Goal: Transaction & Acquisition: Purchase product/service

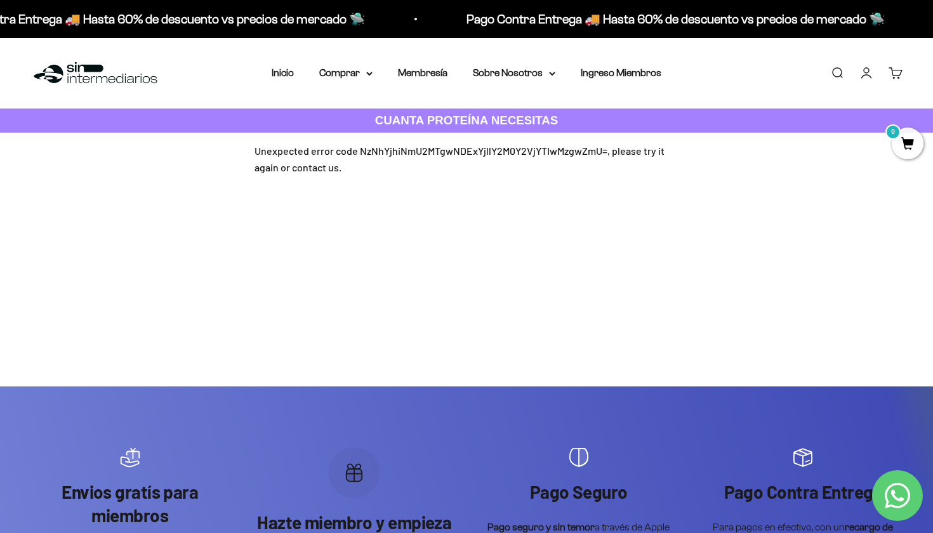
click at [347, 155] on div "Unexpected error code NzNhYjhiNmU2MTgwNDExYjllY2M0Y2VjYTIwMzgwZmU=, please try …" at bounding box center [466, 159] width 424 height 32
click at [353, 84] on div "Menú Buscar Inicio Comprar Proteínas Ver Todos Whey Iso Vegan Pancakes Pre-Entr…" at bounding box center [466, 73] width 933 height 70
click at [353, 79] on summary "Comprar" at bounding box center [345, 73] width 53 height 16
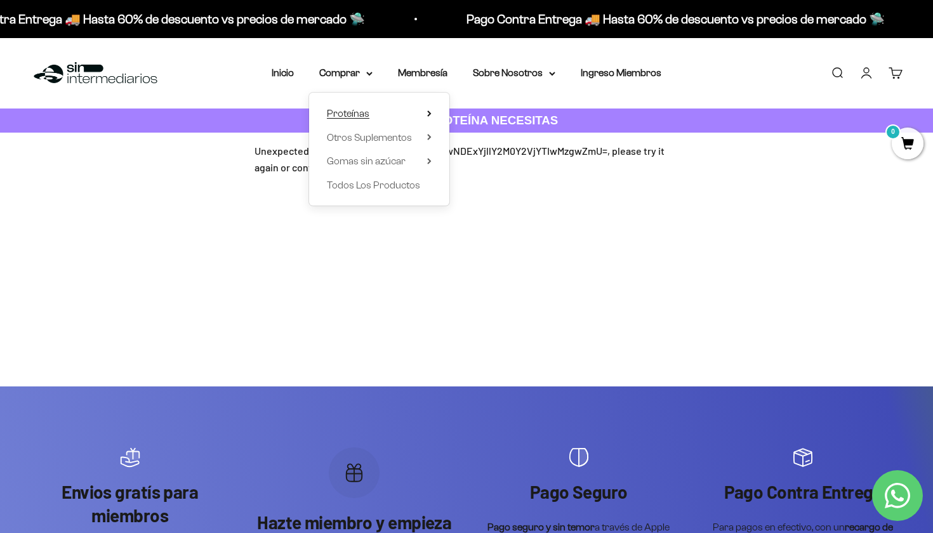
click at [350, 112] on span "Proteínas" at bounding box center [348, 113] width 43 height 11
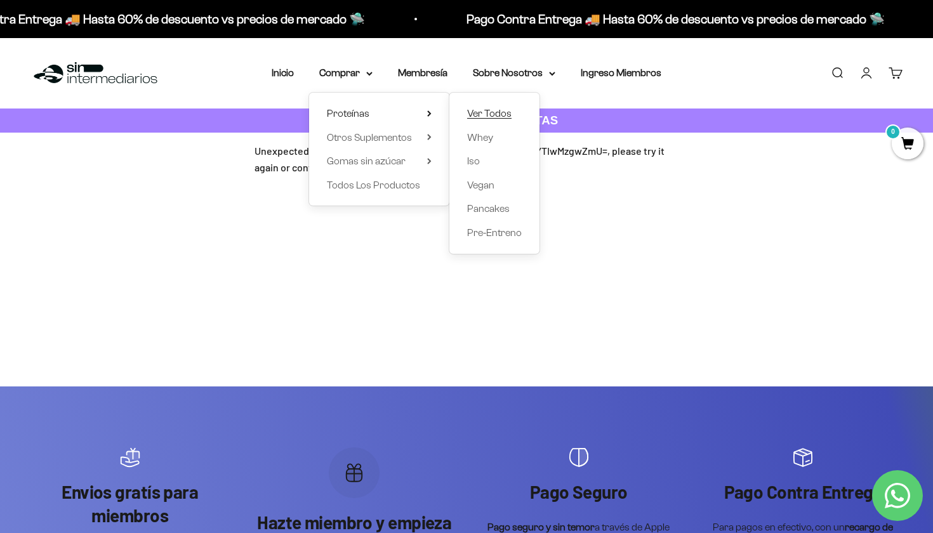
click at [475, 114] on span "Ver Todos" at bounding box center [489, 113] width 44 height 11
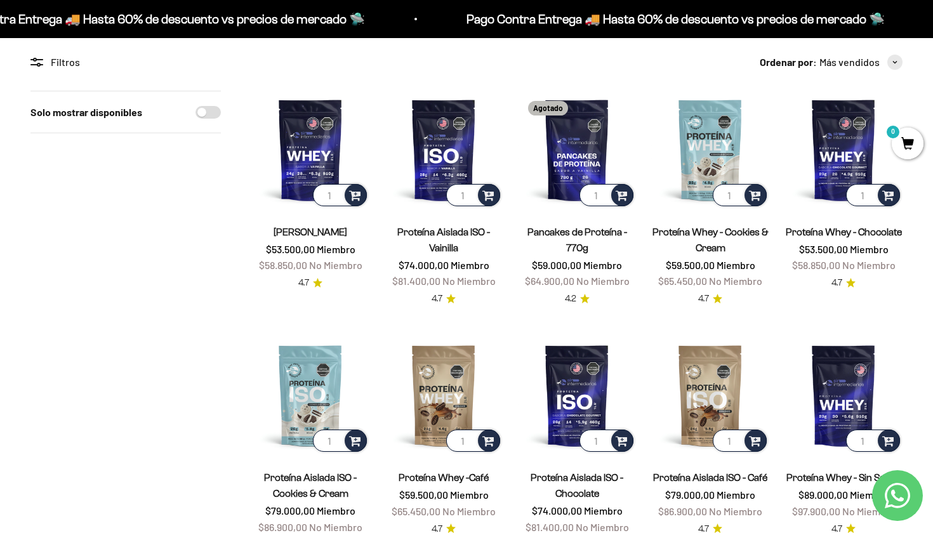
scroll to position [102, 0]
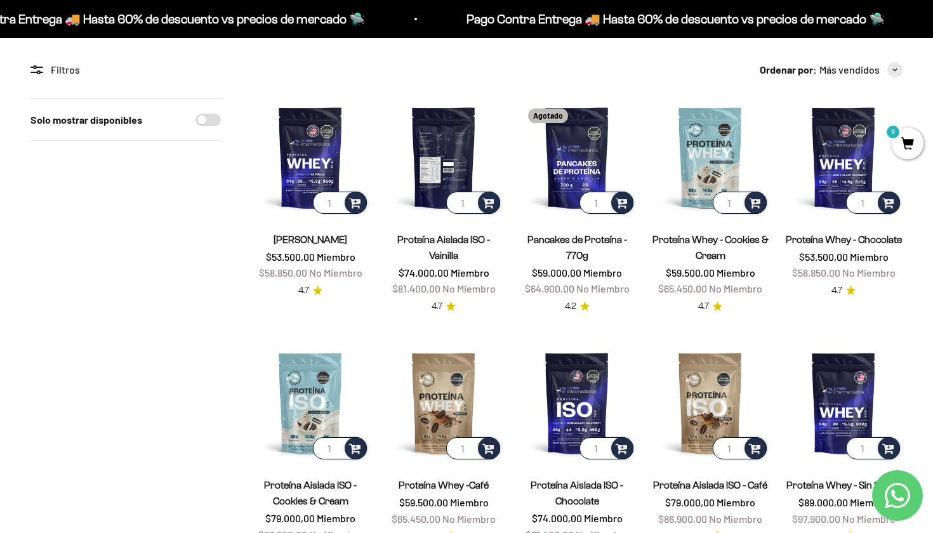
click at [454, 158] on img at bounding box center [443, 157] width 118 height 118
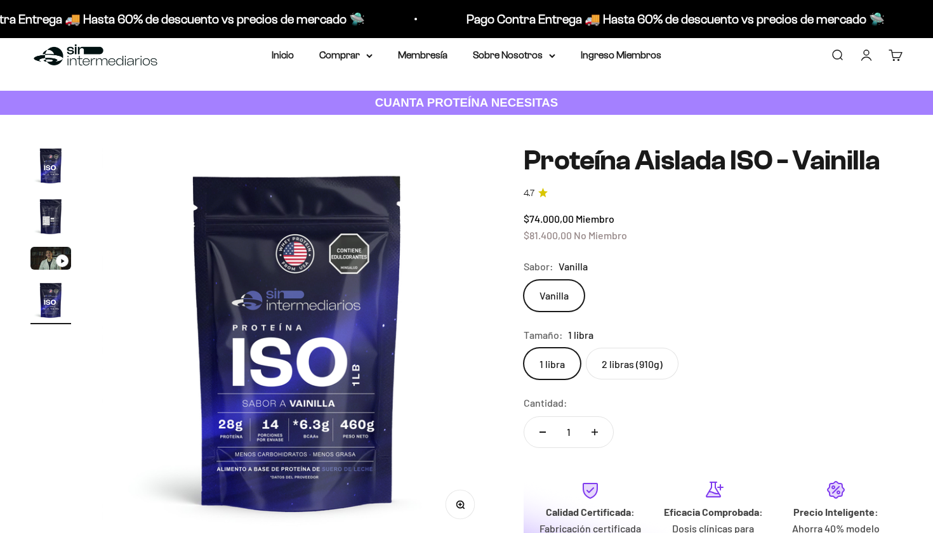
scroll to position [18, 0]
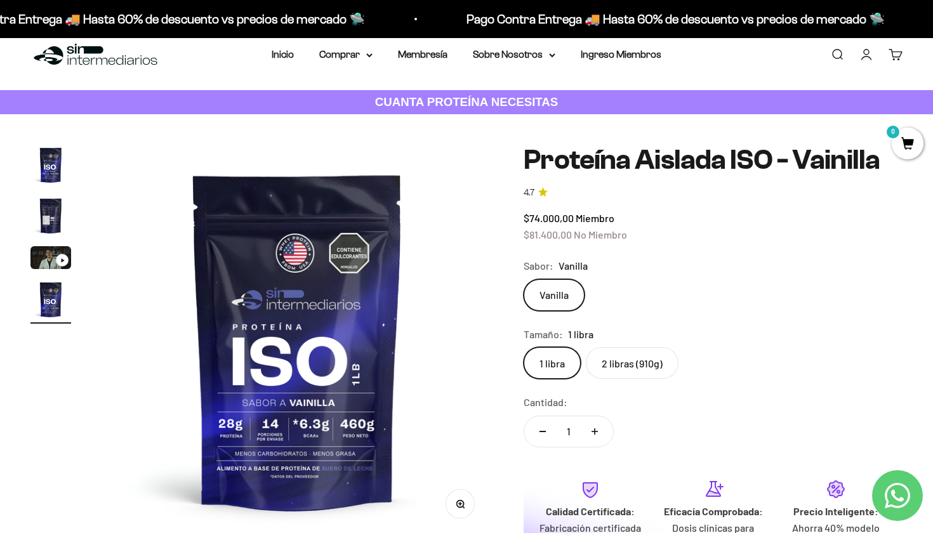
click at [631, 353] on label "2 libras (910g)" at bounding box center [632, 363] width 93 height 32
click at [523, 347] on input "2 libras (910g)" at bounding box center [523, 346] width 1 height 1
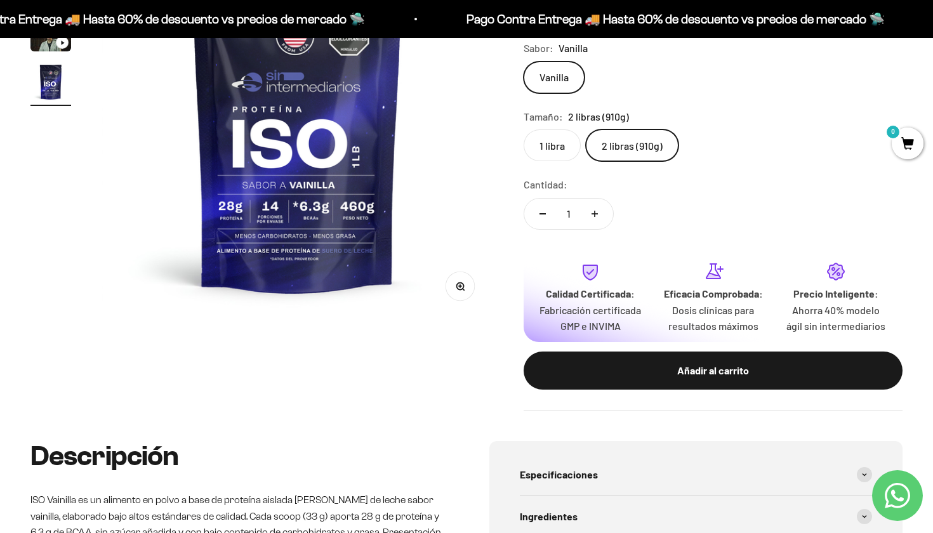
scroll to position [233, 0]
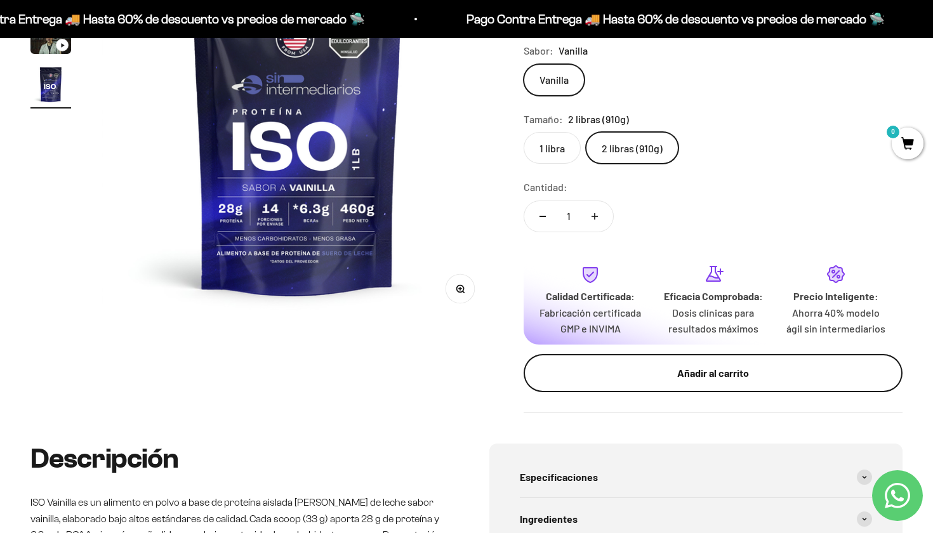
click at [624, 381] on div "Añadir al carrito" at bounding box center [713, 373] width 328 height 16
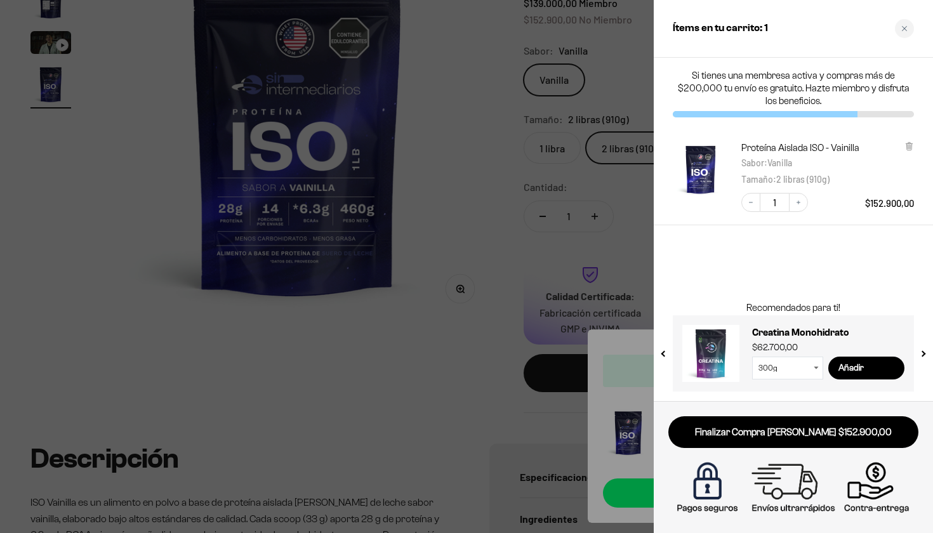
click at [463, 133] on div at bounding box center [466, 266] width 933 height 533
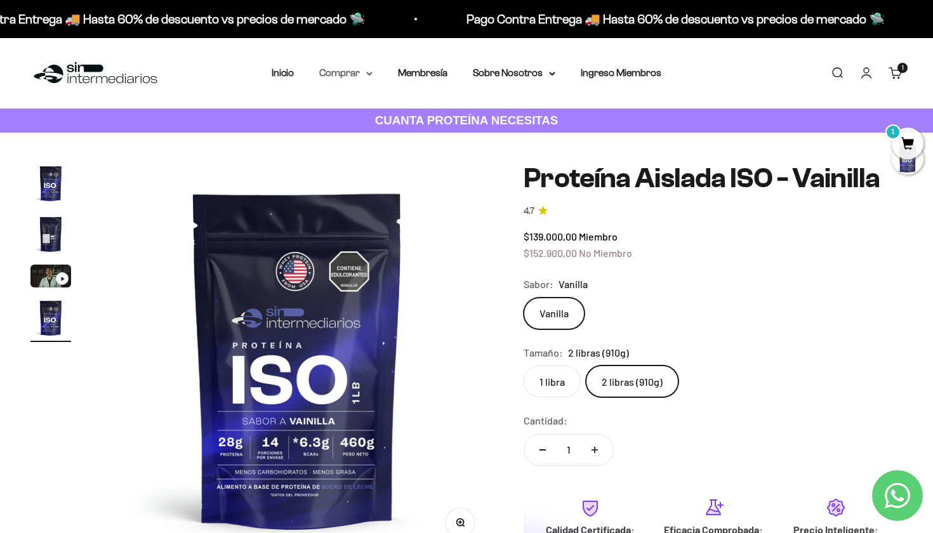
scroll to position [0, 0]
click at [332, 70] on summary "Comprar" at bounding box center [345, 73] width 53 height 16
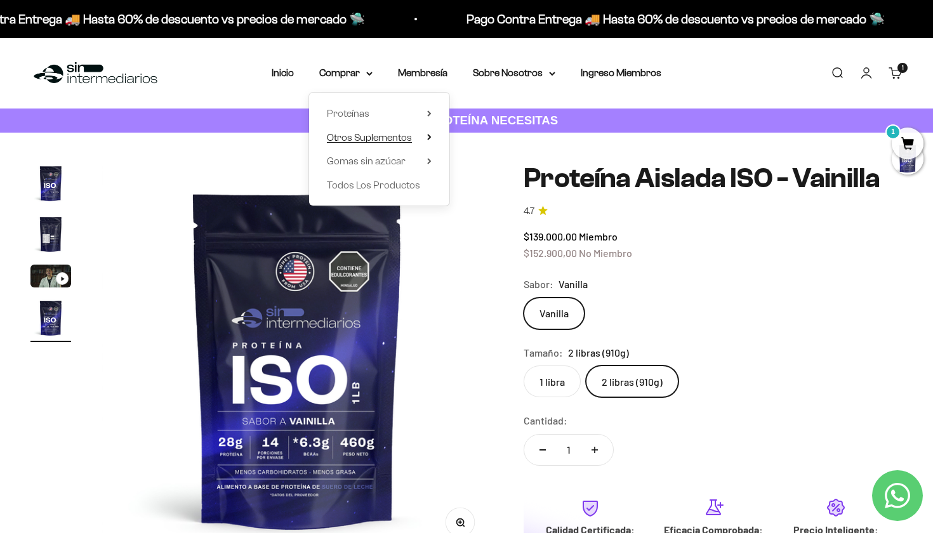
click at [366, 141] on span "Otros Suplementos" at bounding box center [369, 137] width 85 height 11
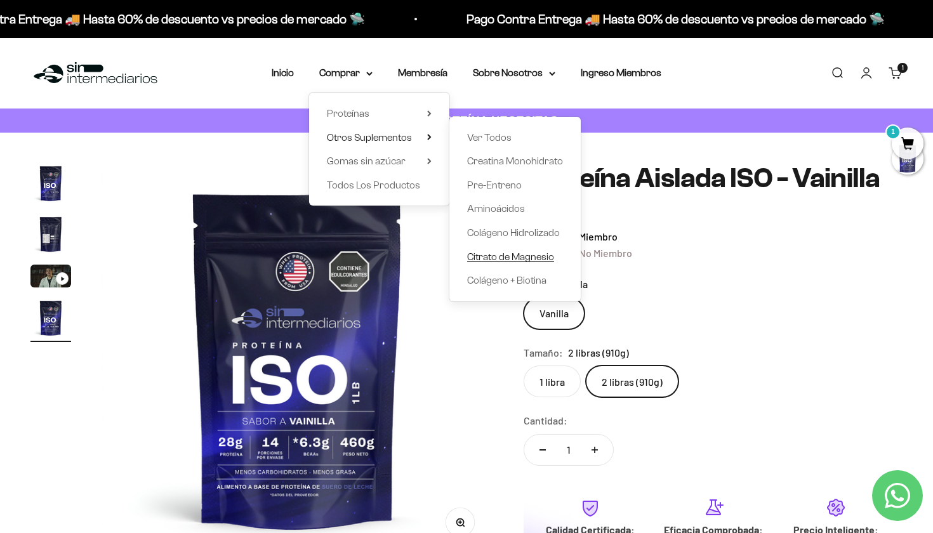
click at [511, 259] on span "Citrato de Magnesio" at bounding box center [510, 256] width 87 height 11
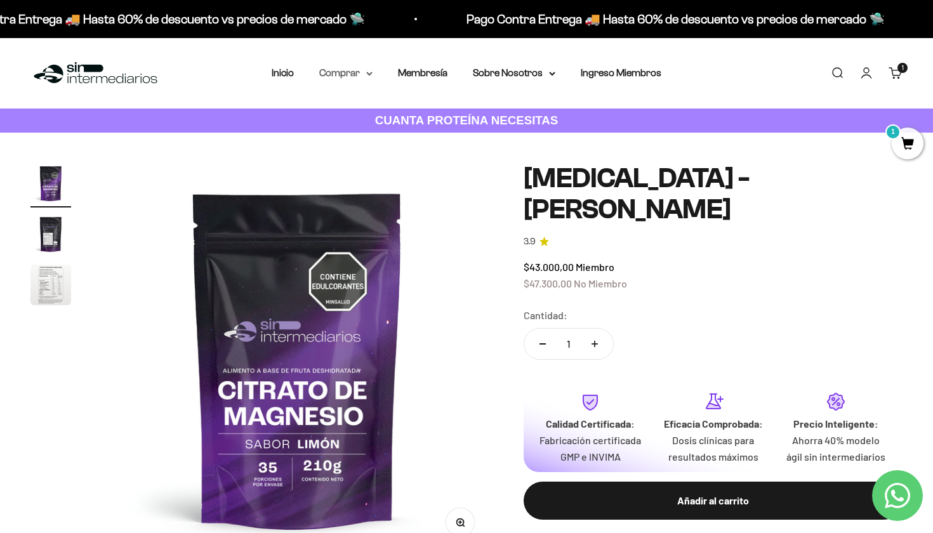
click at [355, 70] on summary "Comprar" at bounding box center [345, 73] width 53 height 16
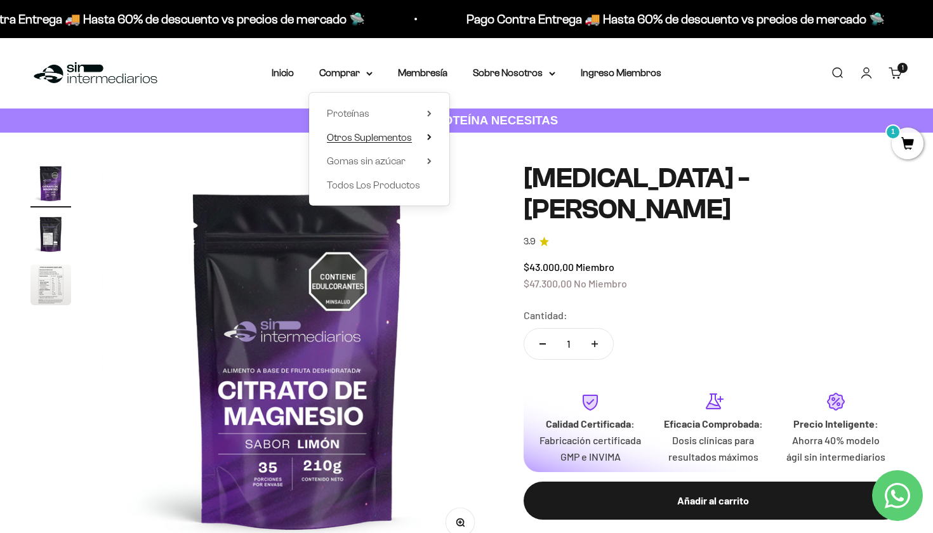
click at [382, 139] on span "Otros Suplementos" at bounding box center [369, 137] width 85 height 11
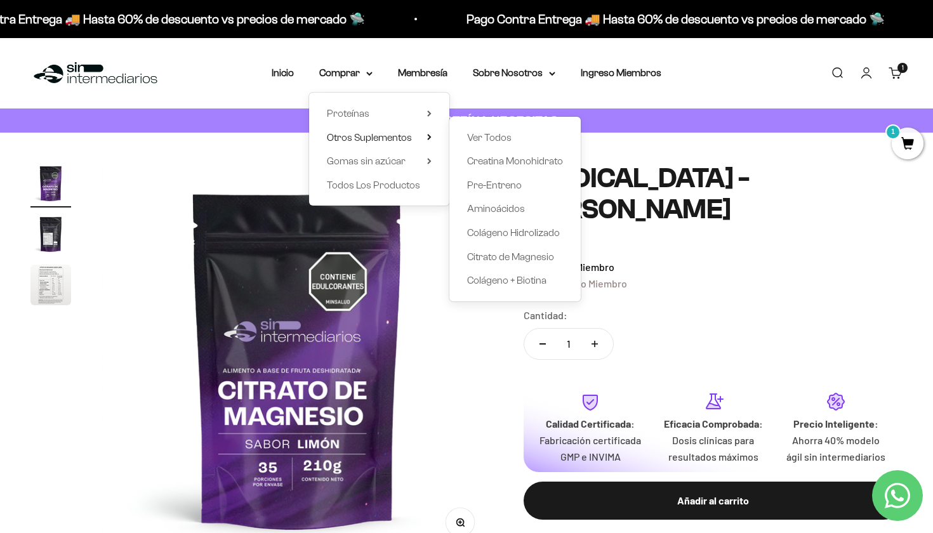
click at [728, 277] on div "$43.000,00 Miembro $47.300,00 No Miembro" at bounding box center [712, 275] width 379 height 32
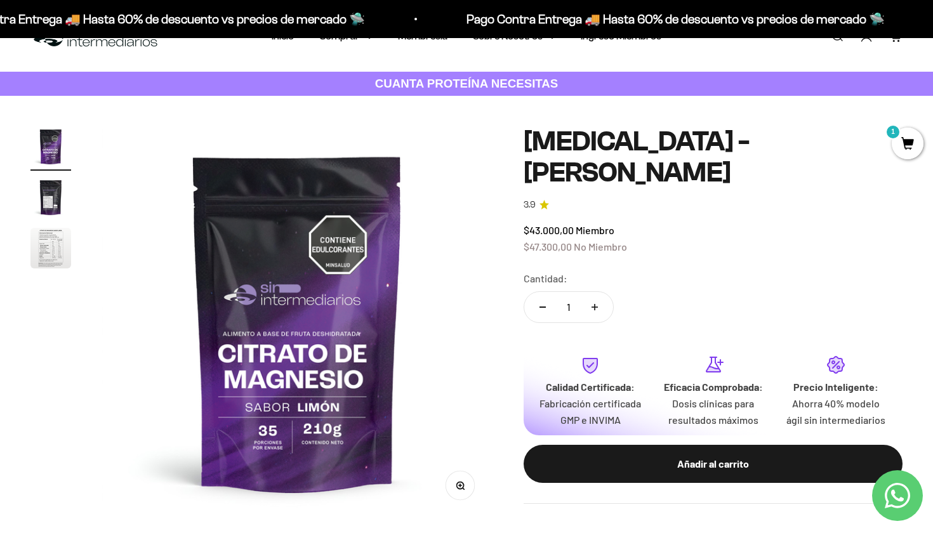
scroll to position [16, 0]
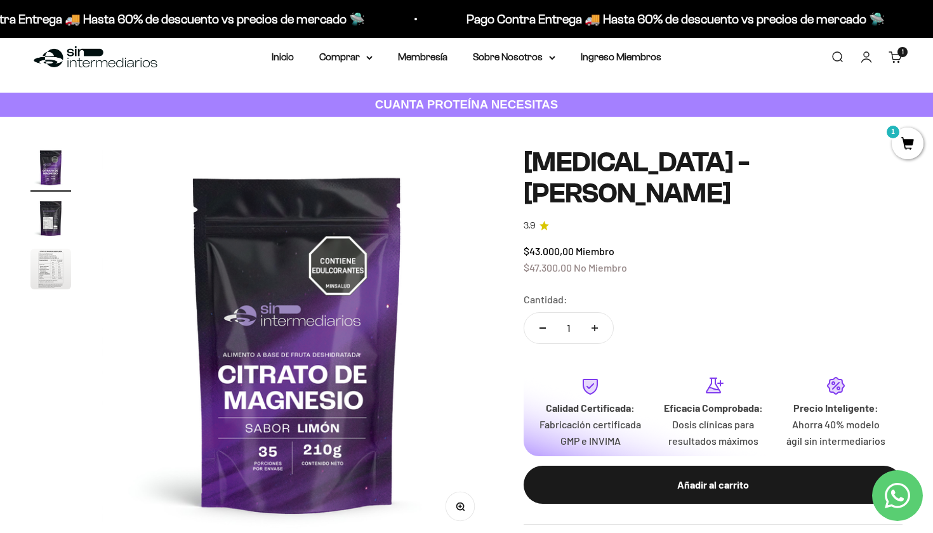
click at [365, 60] on nav "Inicio Comprar Proteínas Ver Todos Whey Iso Vegan" at bounding box center [467, 57] width 390 height 16
click at [355, 55] on summary "Comprar" at bounding box center [345, 57] width 53 height 16
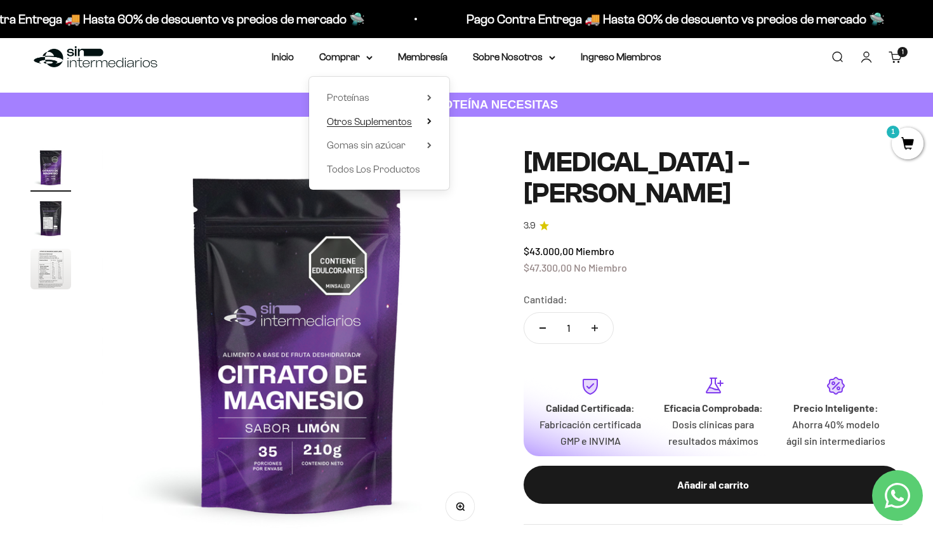
click at [351, 117] on span "Otros Suplementos" at bounding box center [369, 121] width 85 height 11
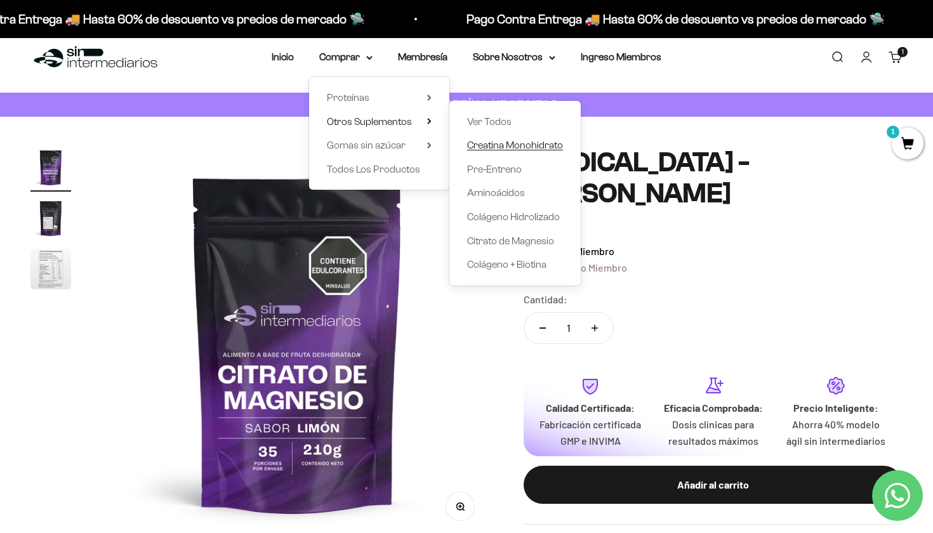
click at [494, 142] on span "Creatina Monohidrato" at bounding box center [515, 145] width 96 height 11
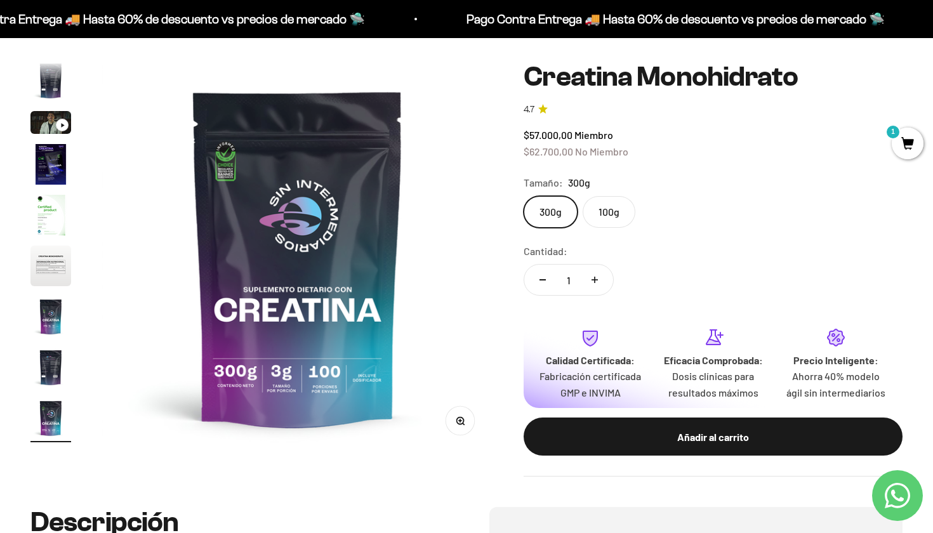
scroll to position [105, 0]
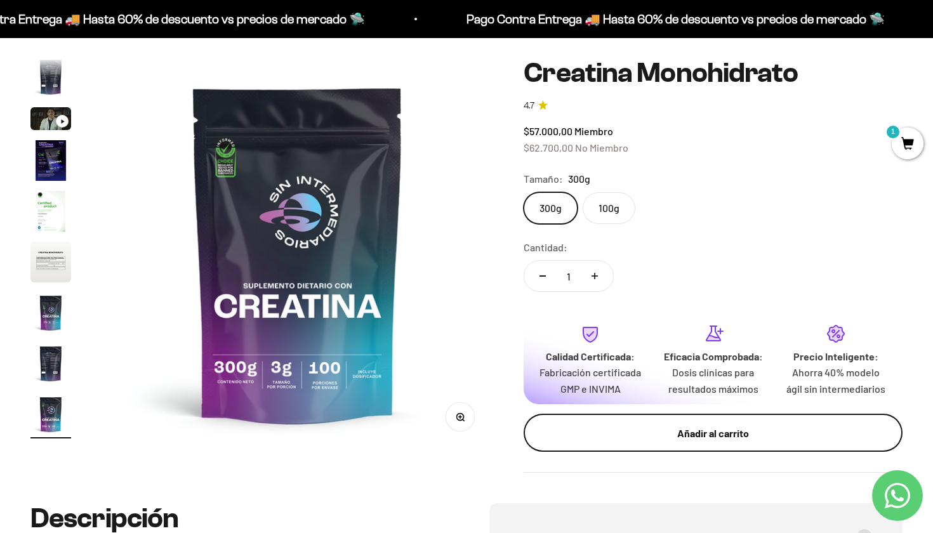
click at [714, 439] on div "Añadir al carrito" at bounding box center [713, 433] width 328 height 16
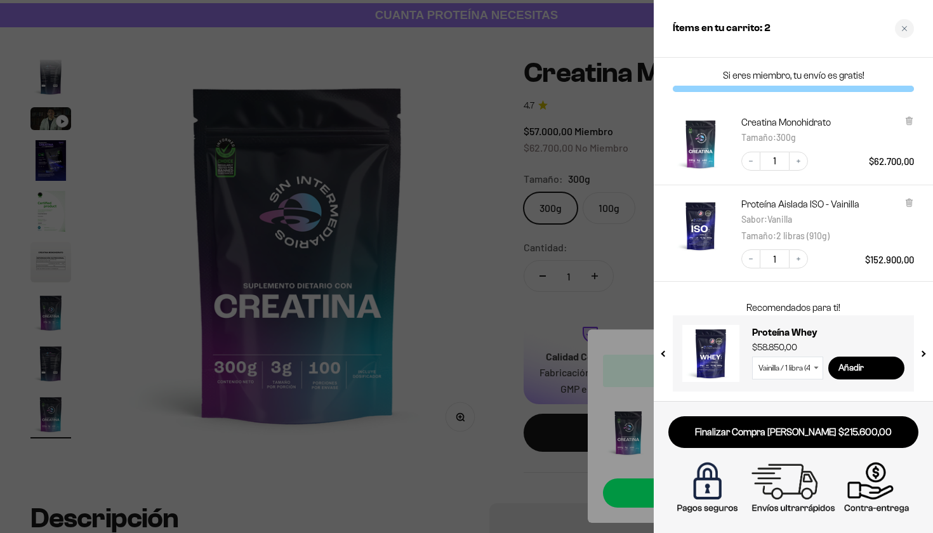
scroll to position [0, 0]
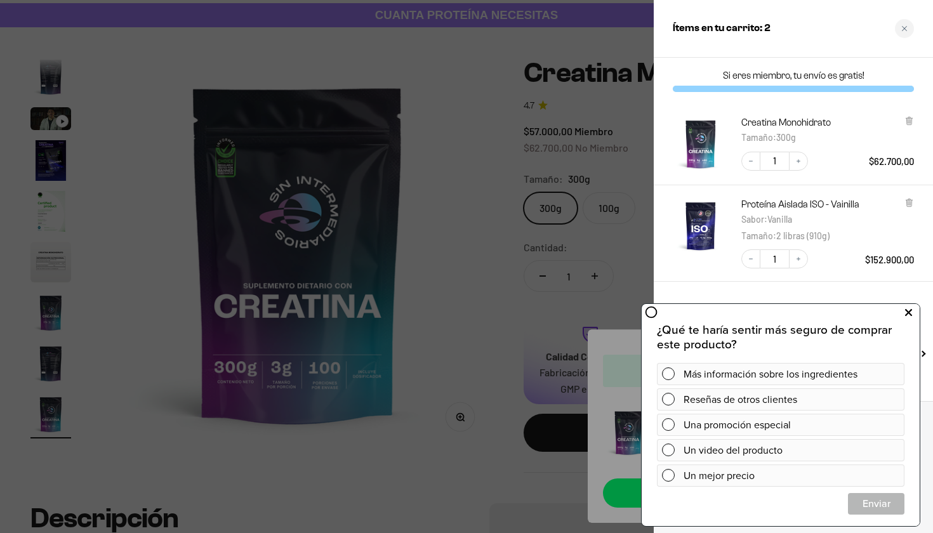
click at [911, 314] on icon at bounding box center [908, 313] width 7 height 16
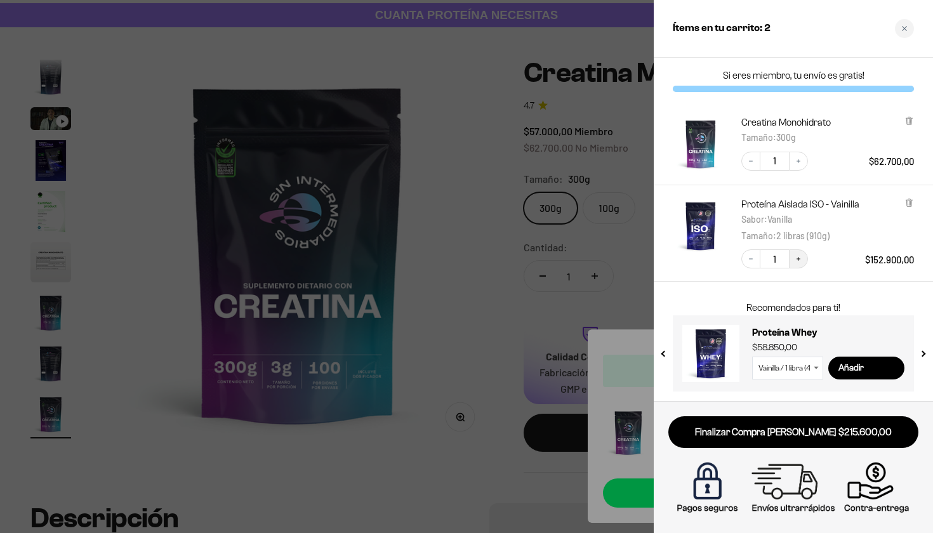
click at [800, 255] on icon "Increase quantity" at bounding box center [798, 259] width 8 height 8
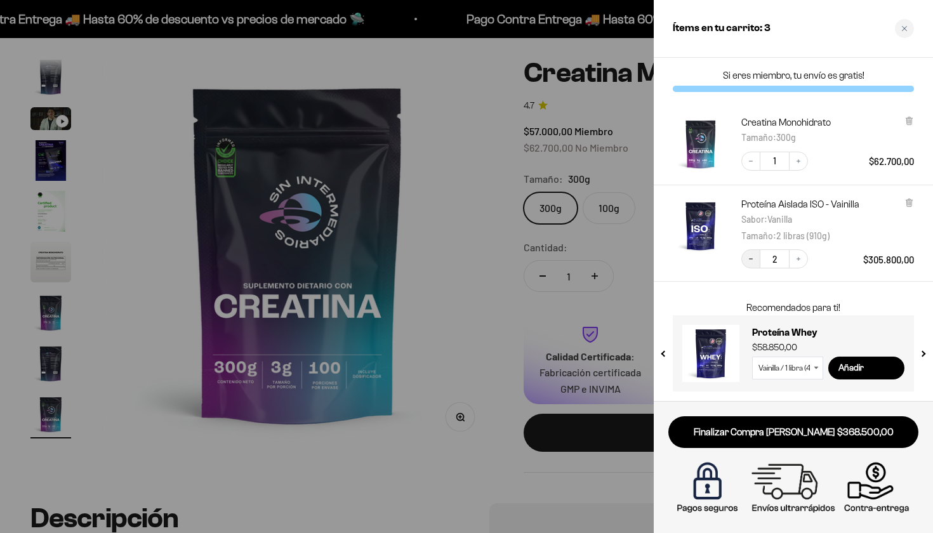
click at [754, 260] on icon "Decrease quantity" at bounding box center [751, 259] width 8 height 8
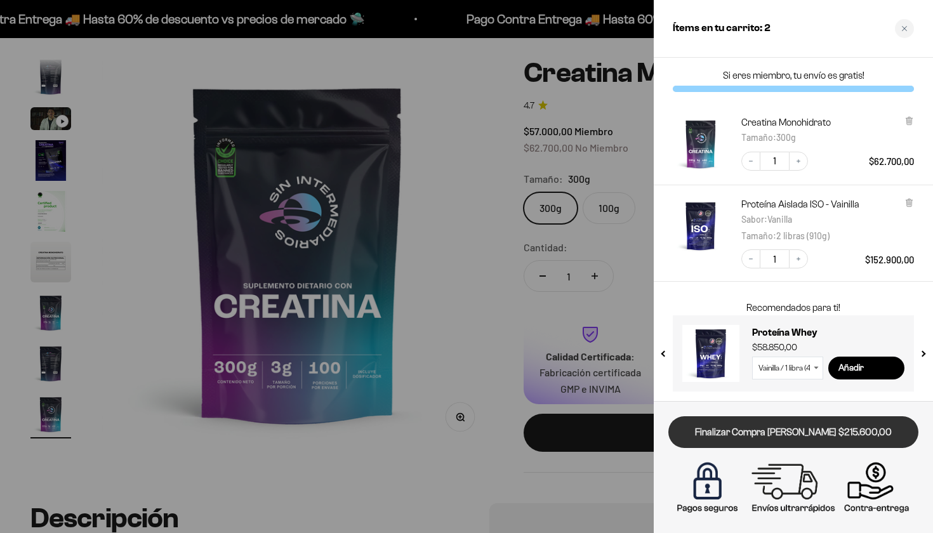
click at [745, 426] on link "Finalizar Compra [PERSON_NAME] $215.600,00" at bounding box center [793, 432] width 250 height 32
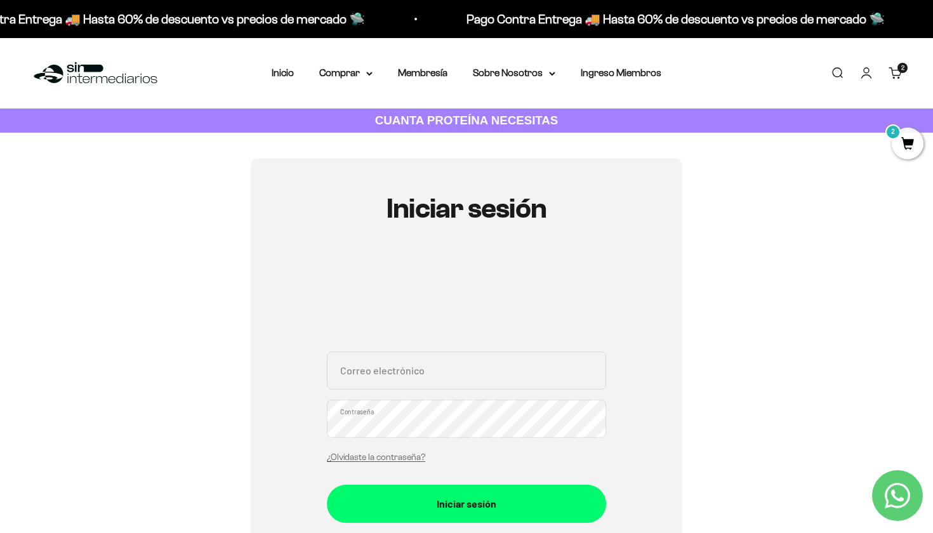
click at [478, 362] on input "Correo electrónico" at bounding box center [466, 370] width 279 height 38
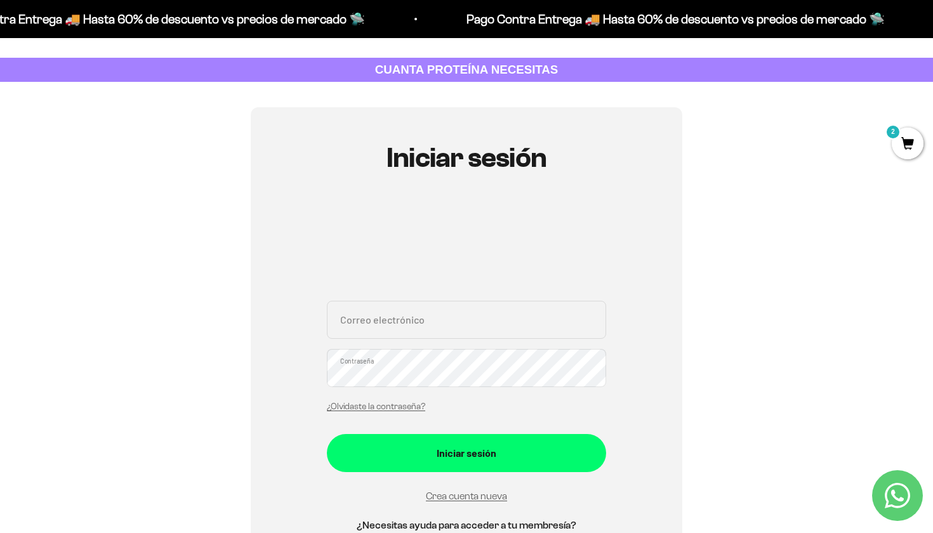
scroll to position [52, 0]
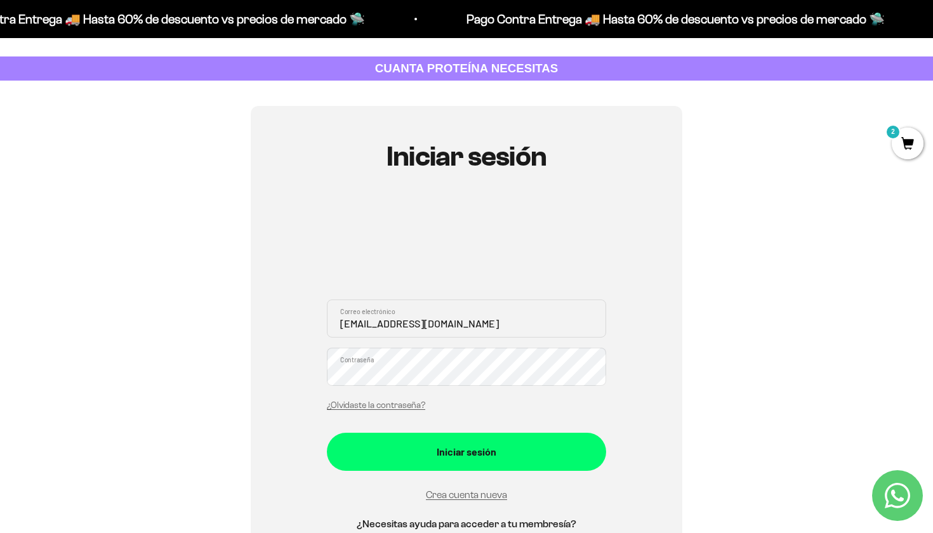
type input "[EMAIL_ADDRESS][DOMAIN_NAME]"
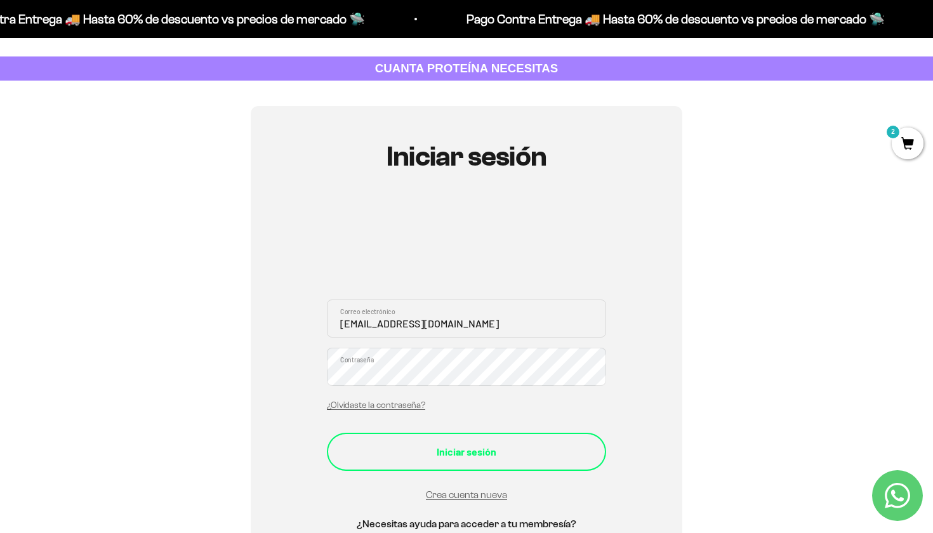
click at [457, 450] on div "Iniciar sesión" at bounding box center [466, 451] width 228 height 16
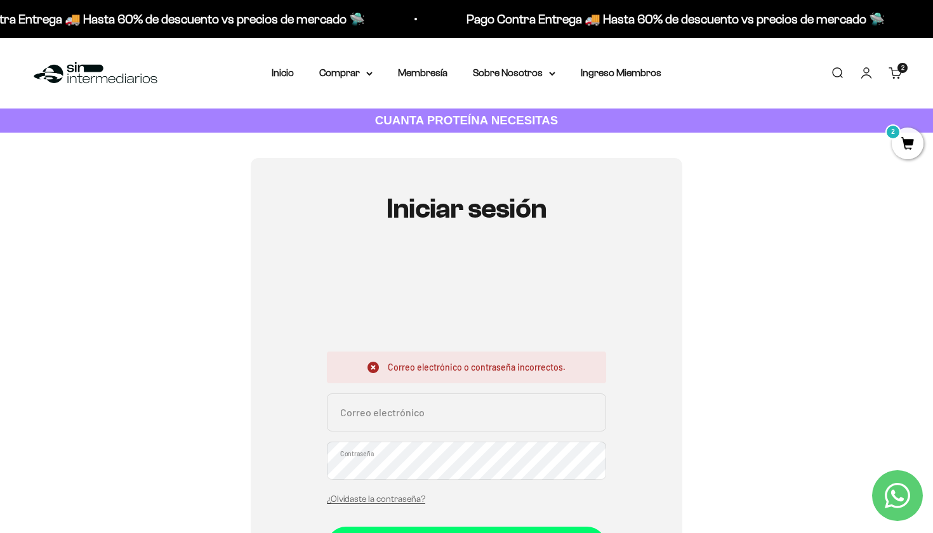
click at [898, 67] on cart-count "2 artículos 2" at bounding box center [902, 68] width 10 height 10
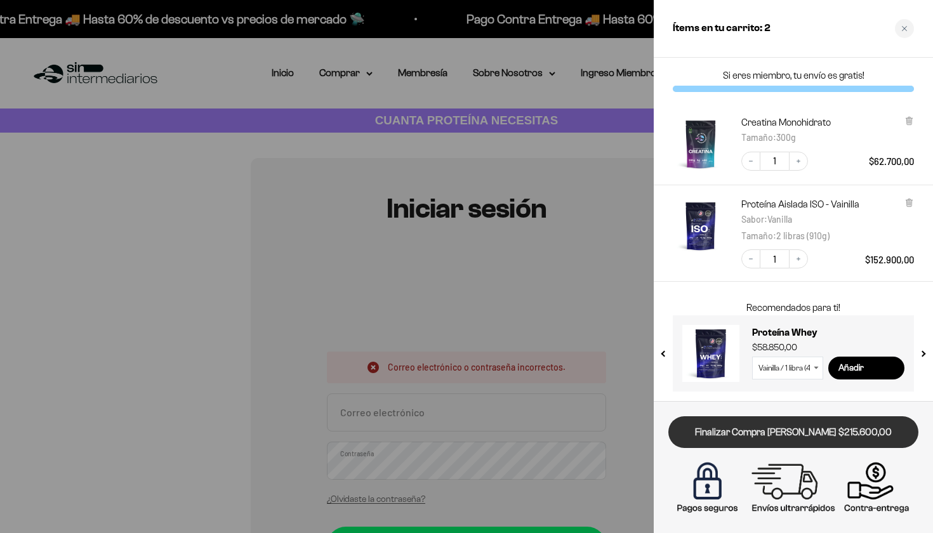
click at [771, 438] on link "Finalizar Compra [PERSON_NAME] $215.600,00" at bounding box center [793, 432] width 250 height 32
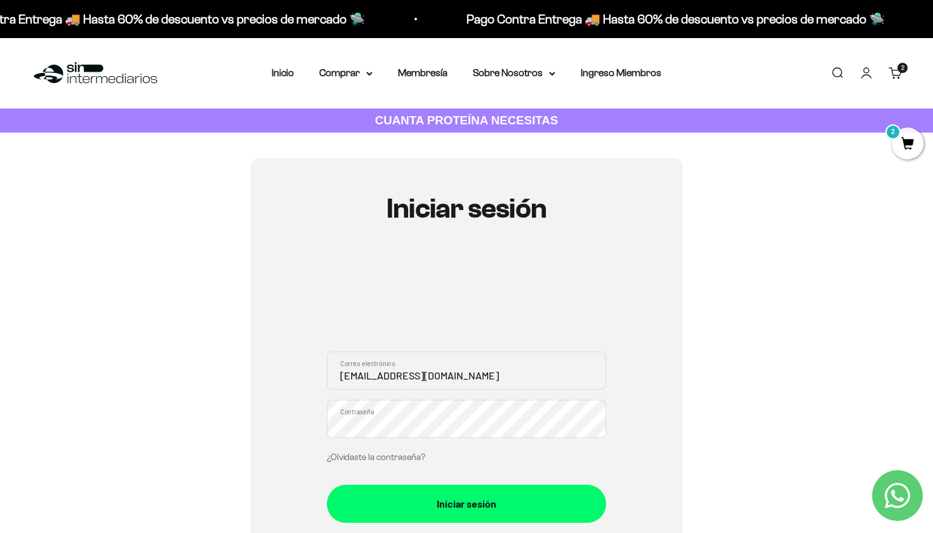
type input "cjimenezarenas1@gmail.com"
click at [406, 457] on link "¿Olvidaste la contraseña?" at bounding box center [376, 457] width 98 height 10
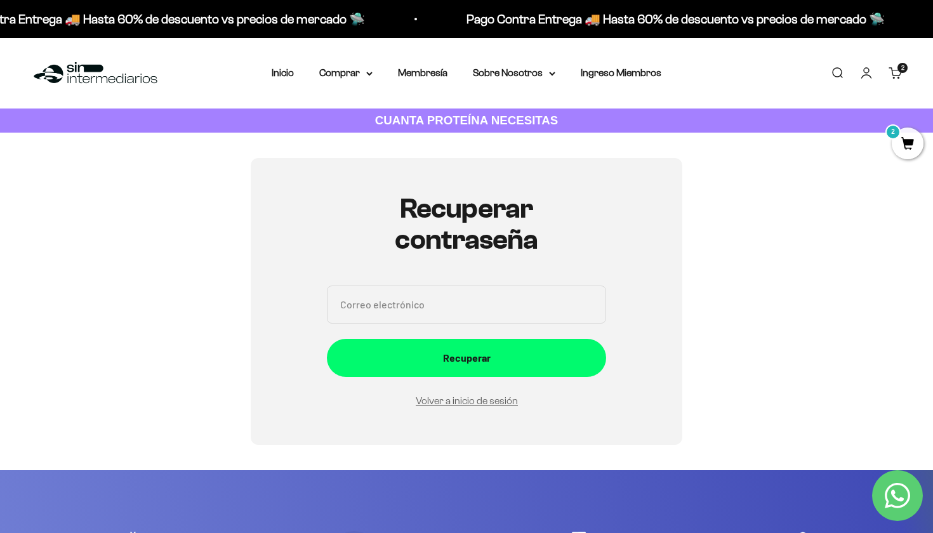
click at [445, 308] on input "Correo electrónico" at bounding box center [466, 304] width 279 height 38
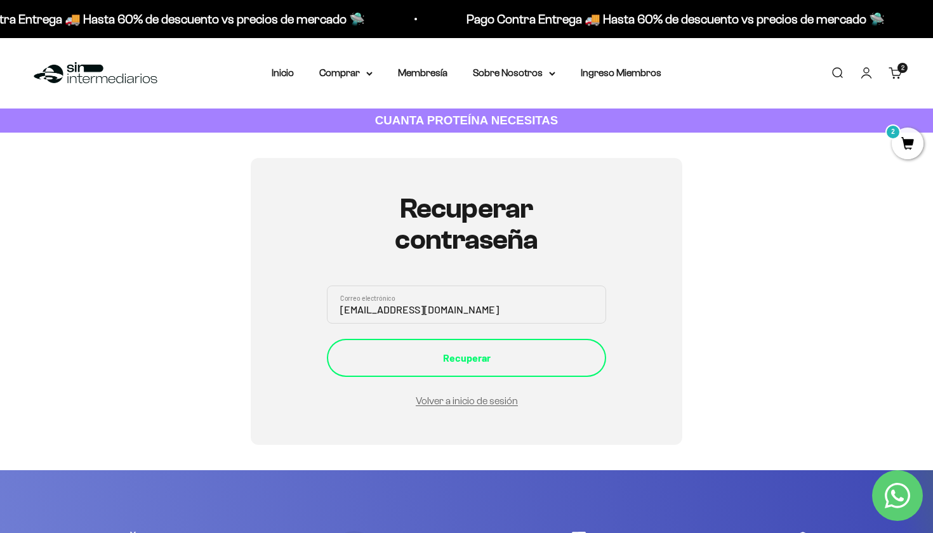
type input "[EMAIL_ADDRESS][DOMAIN_NAME]"
click at [435, 365] on button "Recuperar" at bounding box center [466, 358] width 279 height 38
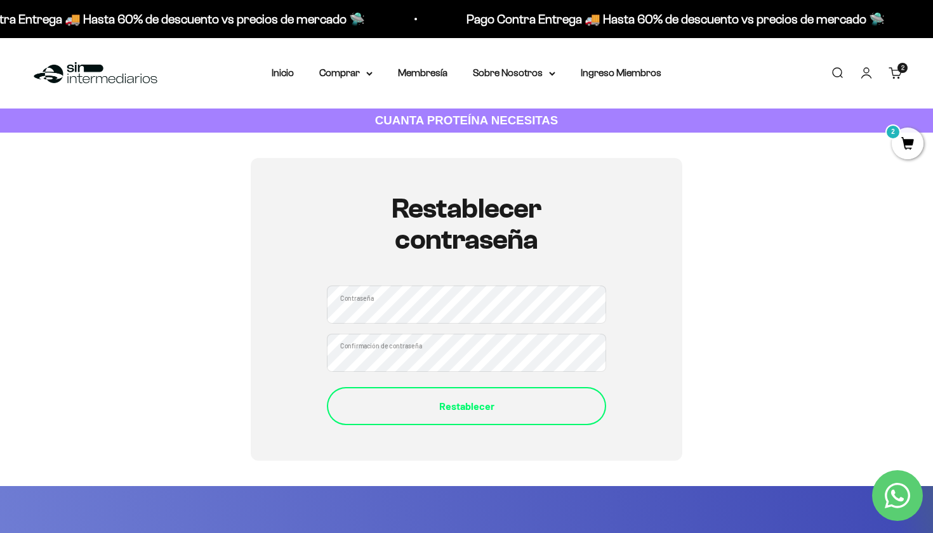
click at [490, 406] on div "Restablecer" at bounding box center [466, 406] width 228 height 16
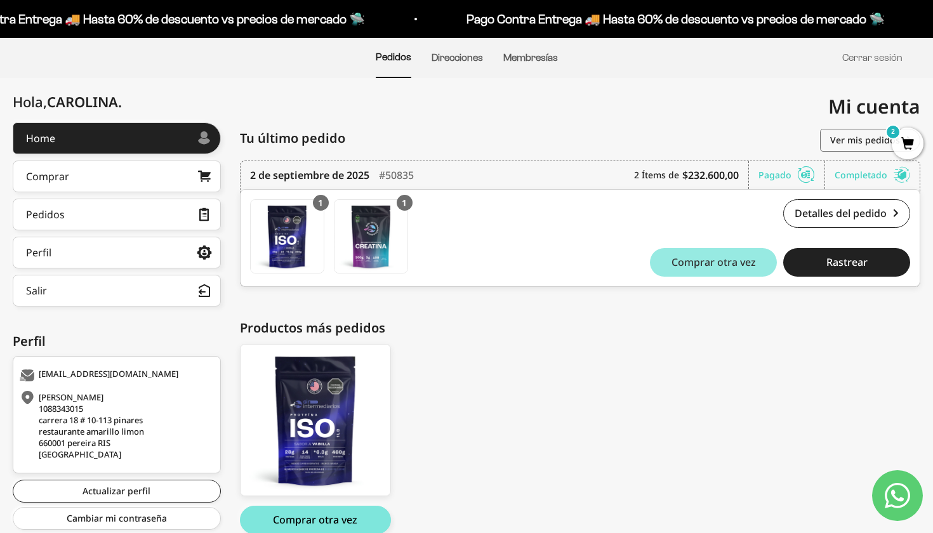
scroll to position [71, 0]
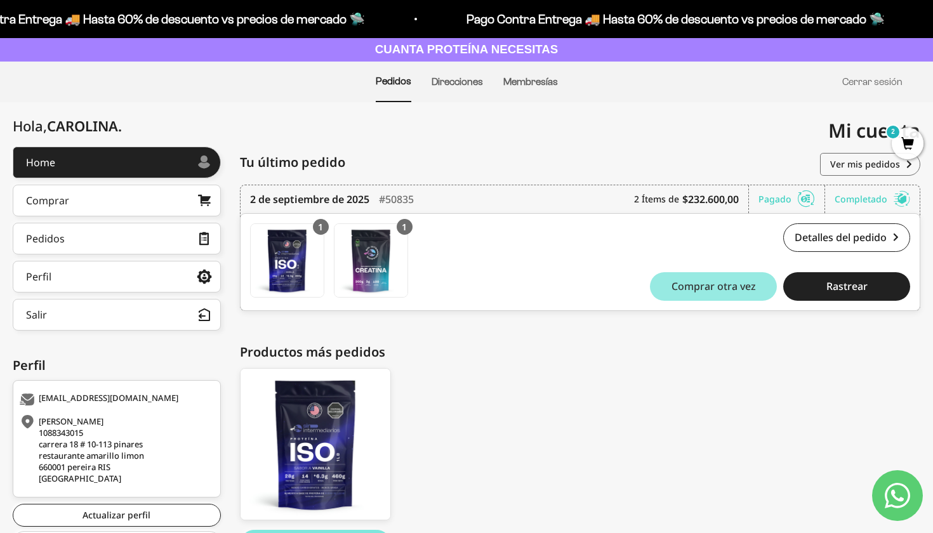
click at [712, 287] on span "Comprar otra vez" at bounding box center [713, 286] width 84 height 10
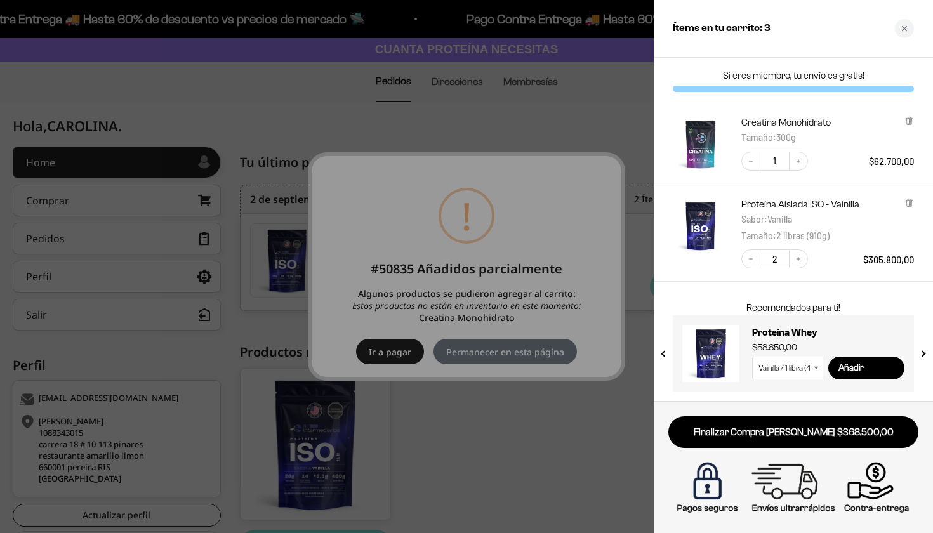
click at [477, 348] on div at bounding box center [466, 266] width 933 height 533
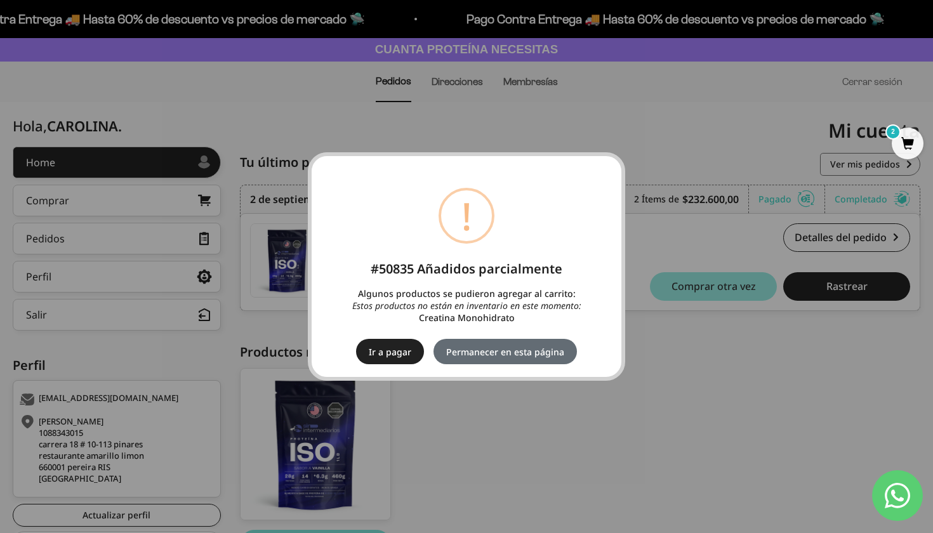
click at [503, 353] on button "Permanecer en esta página" at bounding box center [504, 351] width 143 height 25
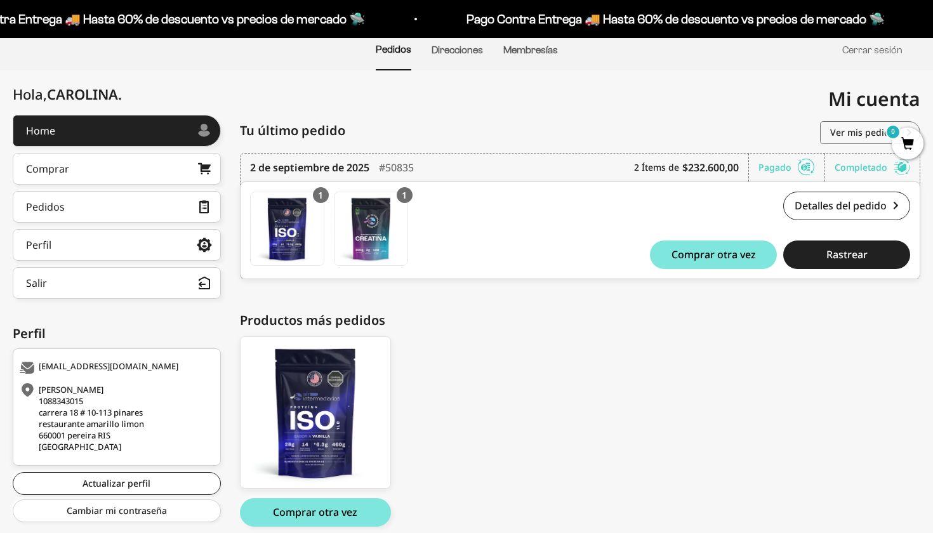
scroll to position [156, 0]
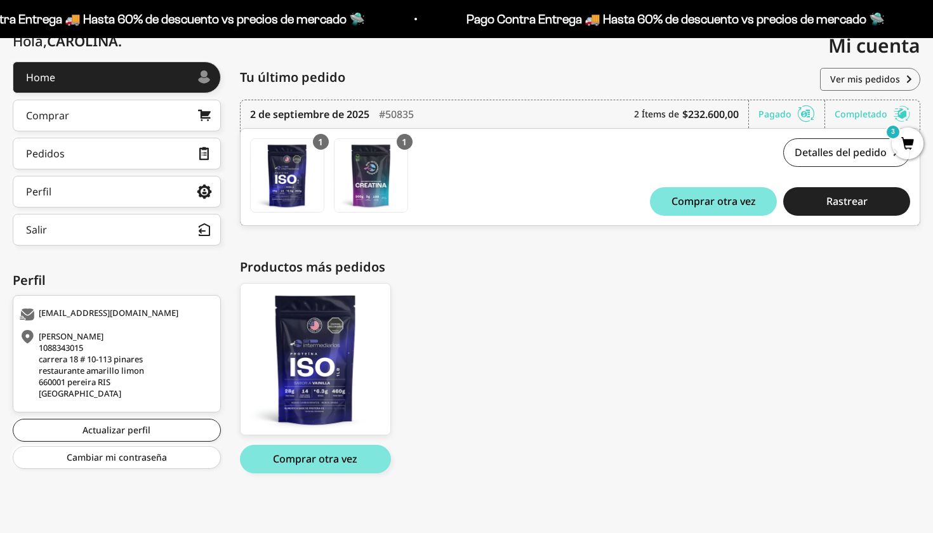
click at [900, 141] on span "3" at bounding box center [907, 144] width 32 height 32
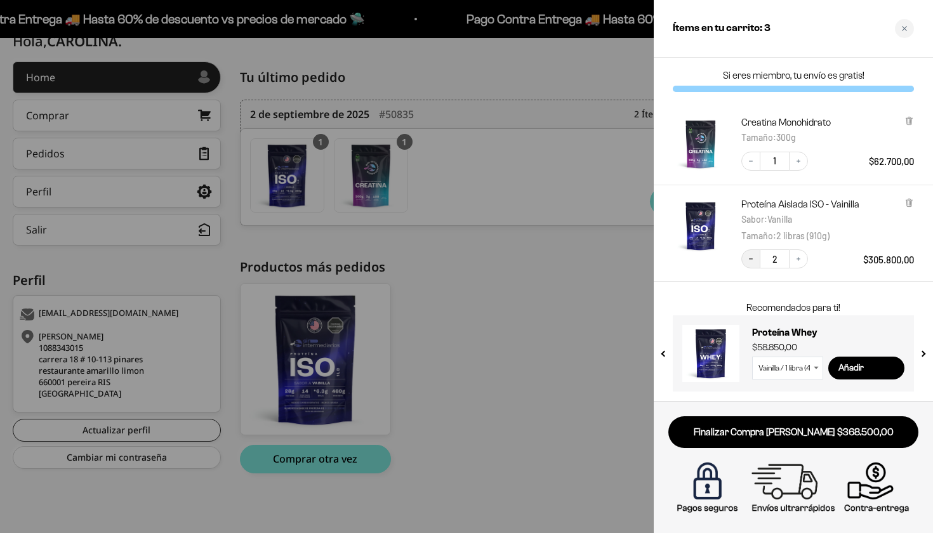
click at [747, 255] on icon "Decrease quantity" at bounding box center [751, 259] width 8 height 8
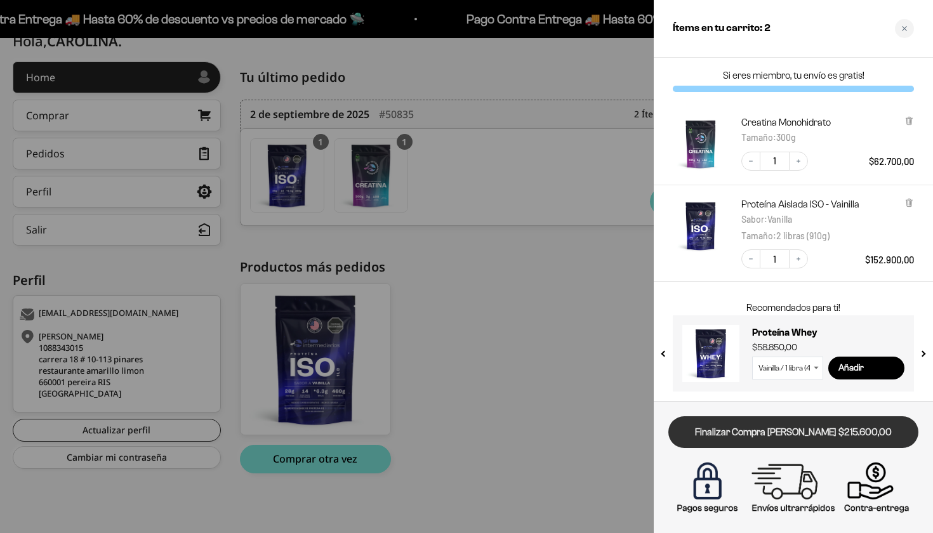
click at [791, 434] on link "Finalizar Compra [PERSON_NAME] $215.600,00" at bounding box center [793, 432] width 250 height 32
